Goal: Check status: Check status

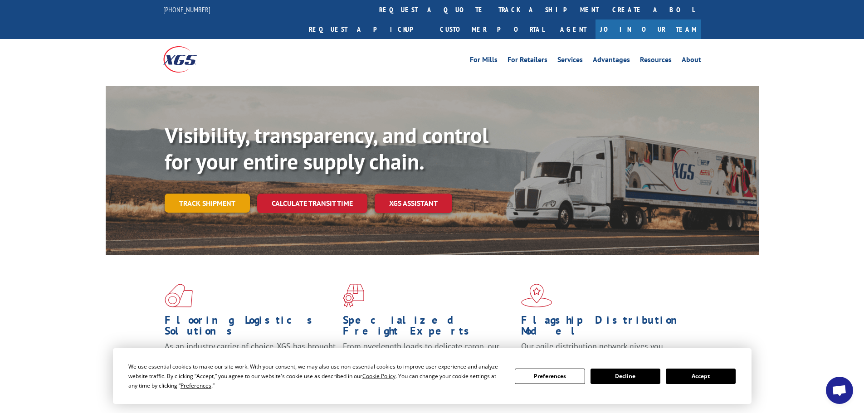
click at [219, 194] on link "Track shipment" at bounding box center [207, 203] width 85 height 19
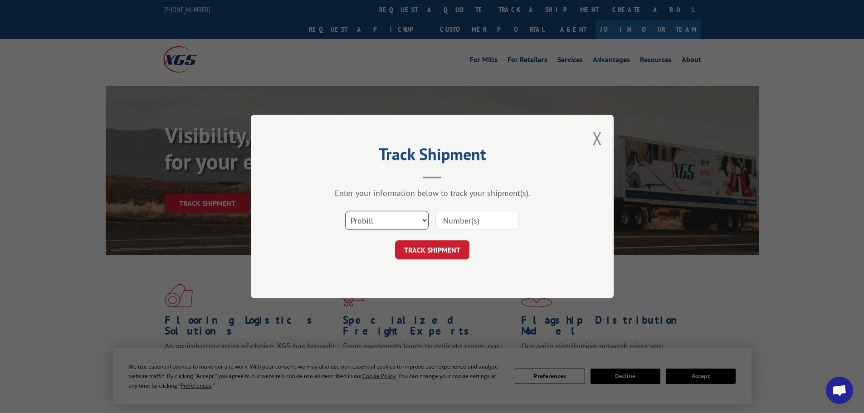
click at [418, 220] on select "Select category... Probill BOL PO" at bounding box center [386, 220] width 83 height 19
select select "bol"
click at [345, 211] on select "Select category... Probill BOL PO" at bounding box center [386, 220] width 83 height 19
click at [456, 218] on input at bounding box center [476, 220] width 83 height 19
paste input "0078289416"
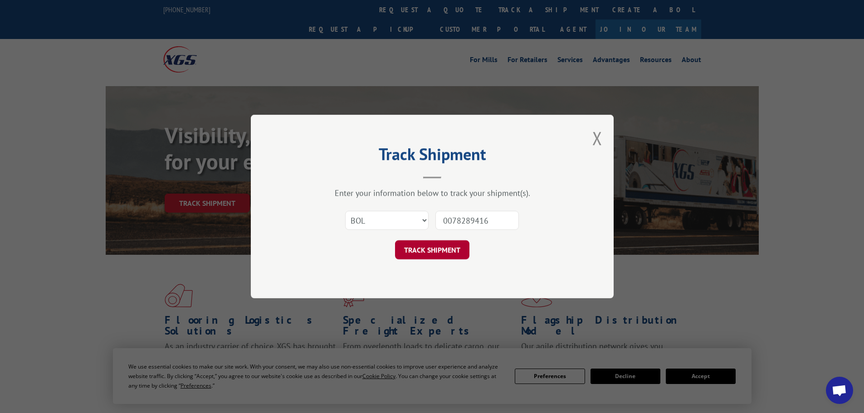
type input "0078289416"
click at [443, 247] on button "TRACK SHIPMENT" at bounding box center [432, 249] width 74 height 19
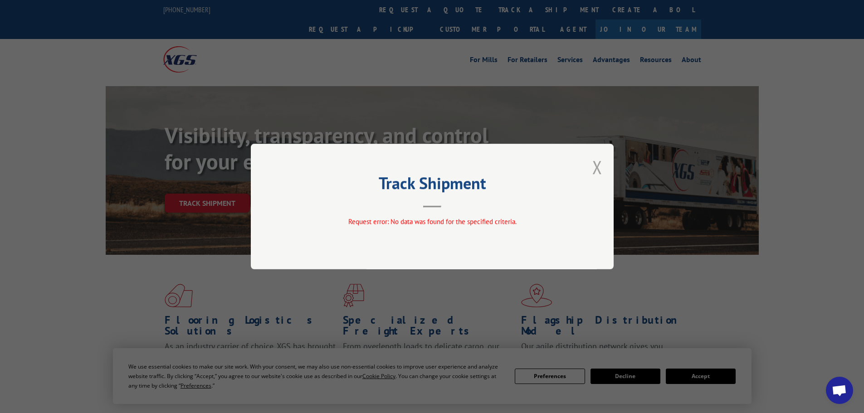
click at [599, 166] on button "Close modal" at bounding box center [597, 167] width 10 height 24
